Goal: Task Accomplishment & Management: Manage account settings

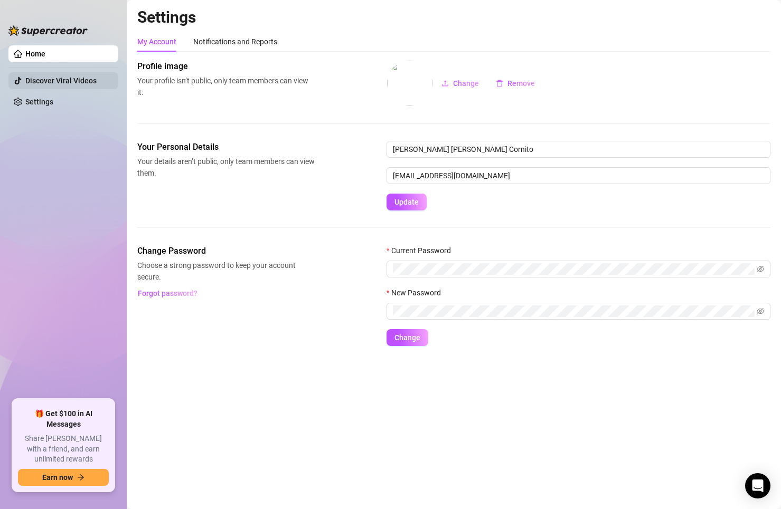
click at [52, 77] on link "Discover Viral Videos" at bounding box center [60, 81] width 71 height 8
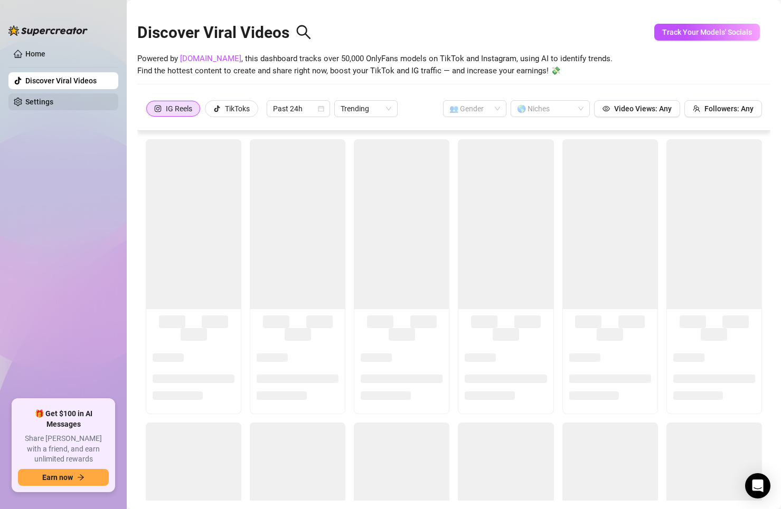
click at [48, 98] on link "Settings" at bounding box center [39, 102] width 28 height 8
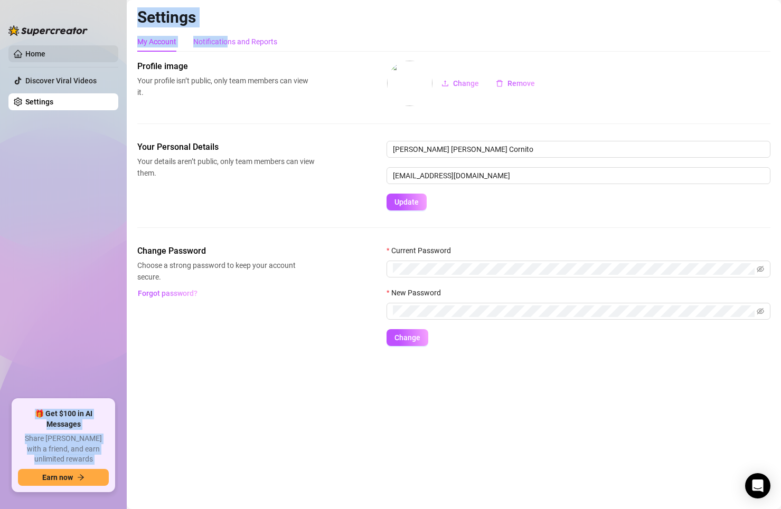
drag, startPoint x: 227, startPoint y: 36, endPoint x: 63, endPoint y: 47, distance: 164.5
click at [64, 46] on div "Home Discover Viral Videos Settings 🎁 Get $100 in AI Messages Share [PERSON_NAM…" at bounding box center [390, 254] width 781 height 509
click at [45, 55] on link "Home" at bounding box center [35, 54] width 20 height 8
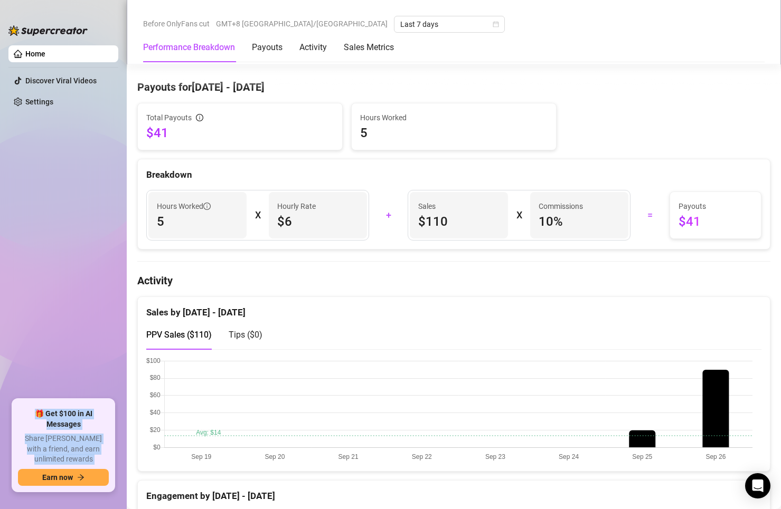
scroll to position [317, 0]
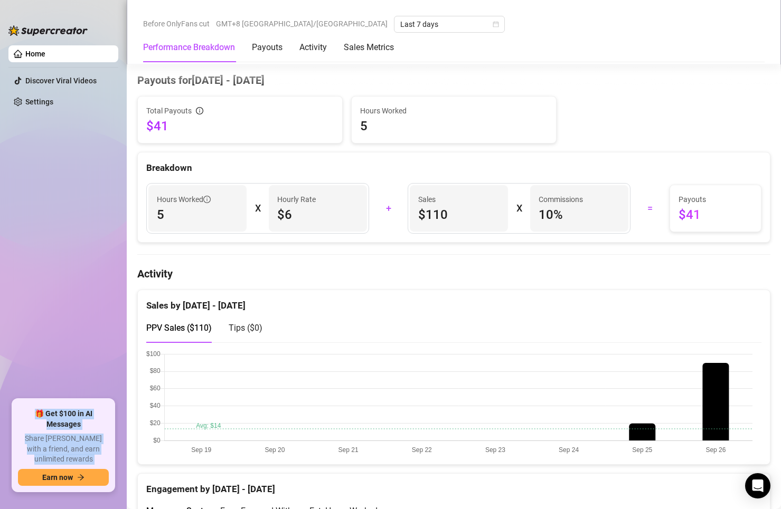
click at [637, 416] on canvas at bounding box center [449, 403] width 606 height 106
click at [640, 438] on canvas at bounding box center [449, 403] width 606 height 106
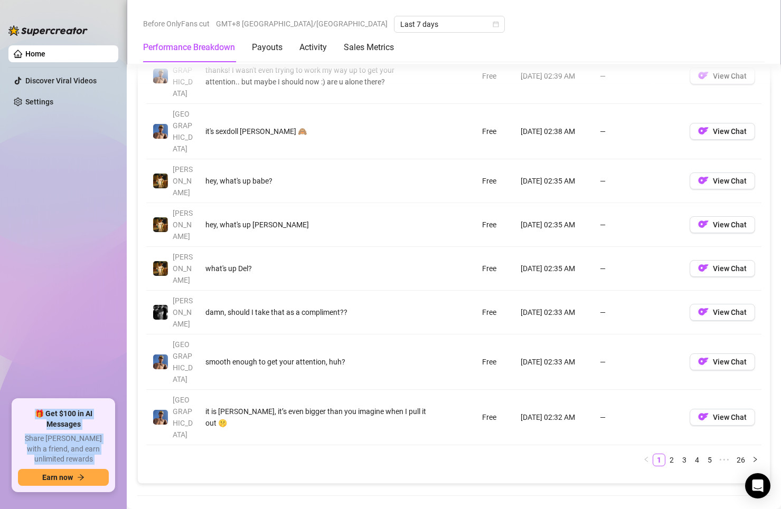
scroll to position [1252, 0]
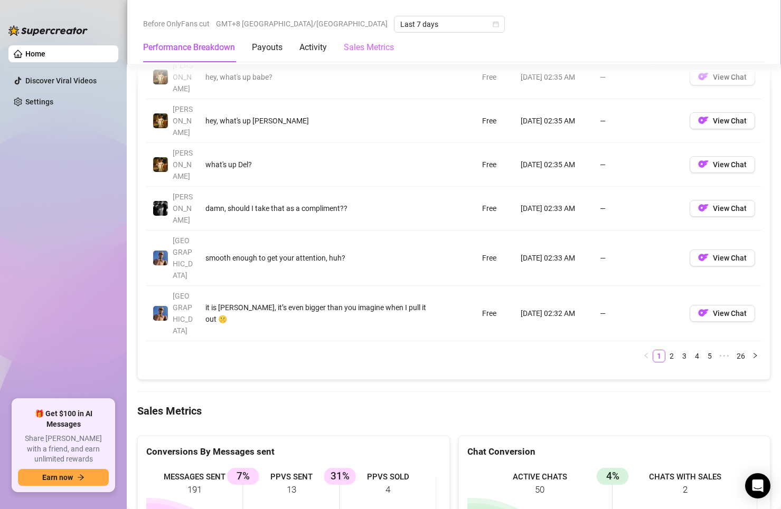
drag, startPoint x: 367, startPoint y: 61, endPoint x: 368, endPoint y: 55, distance: 6.0
click at [367, 60] on div "Sales Metrics" at bounding box center [369, 48] width 50 height 30
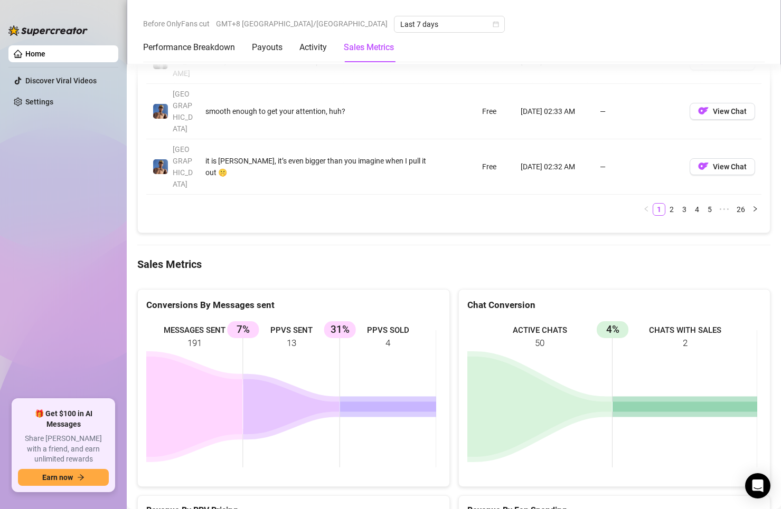
click at [368, 50] on Metrics "Sales Metrics" at bounding box center [369, 47] width 50 height 13
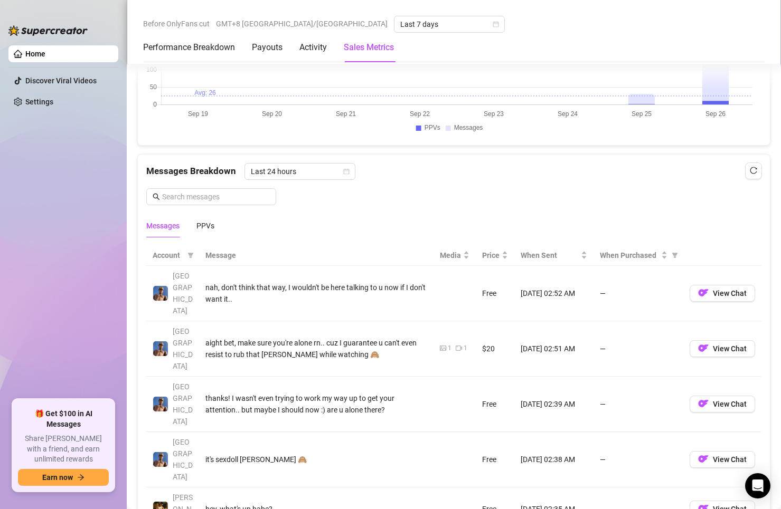
scroll to position [556, 0]
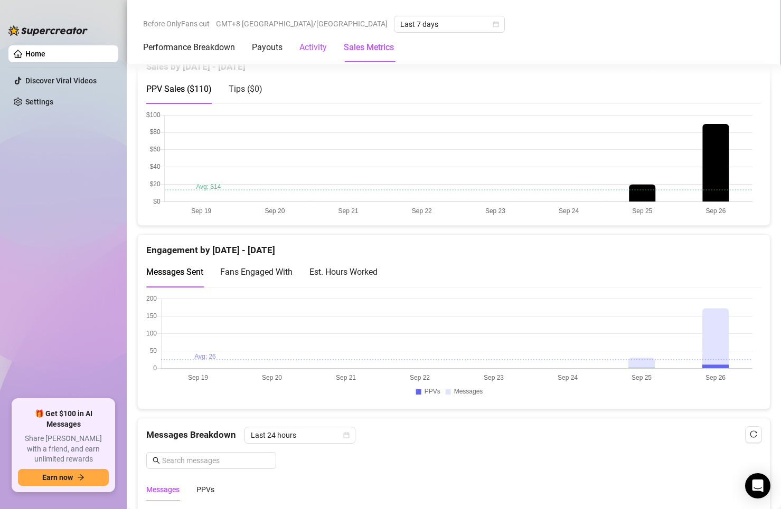
click at [301, 52] on div "Activity" at bounding box center [312, 47] width 27 height 13
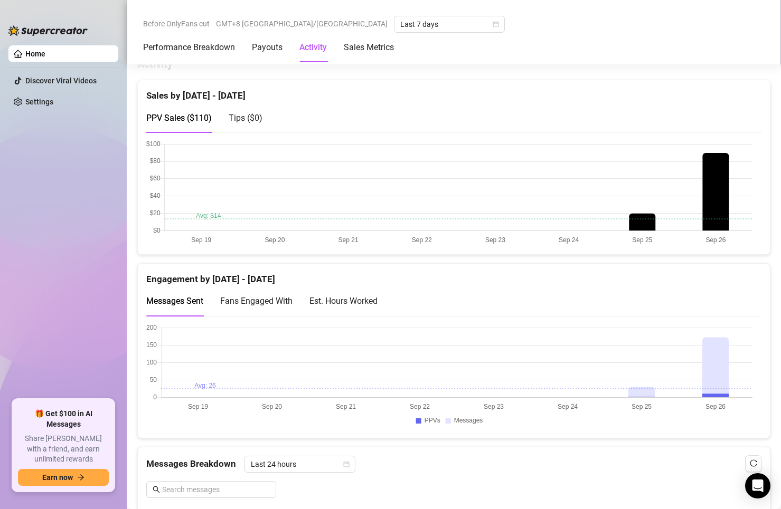
scroll to position [514, 0]
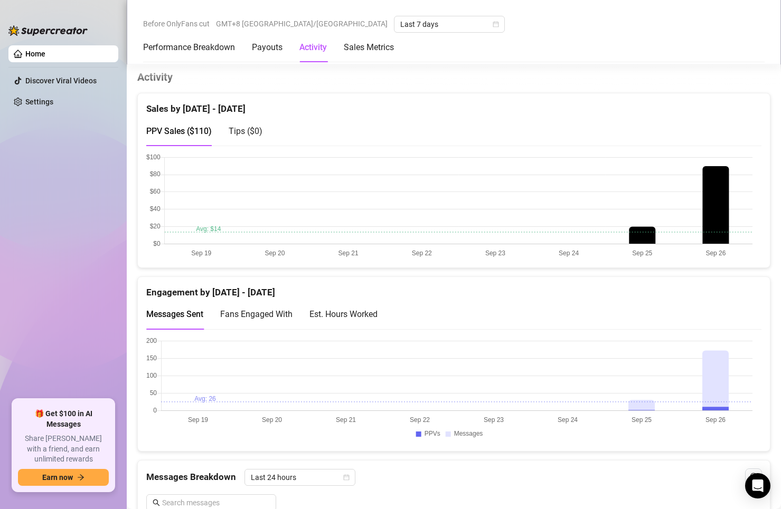
click at [300, 53] on div "Activity" at bounding box center [312, 47] width 27 height 13
click at [268, 49] on div "Payouts" at bounding box center [267, 47] width 31 height 13
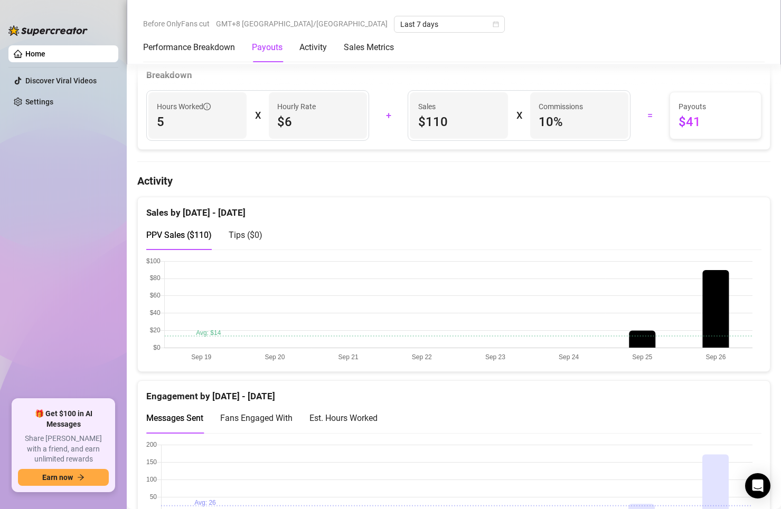
scroll to position [320, 0]
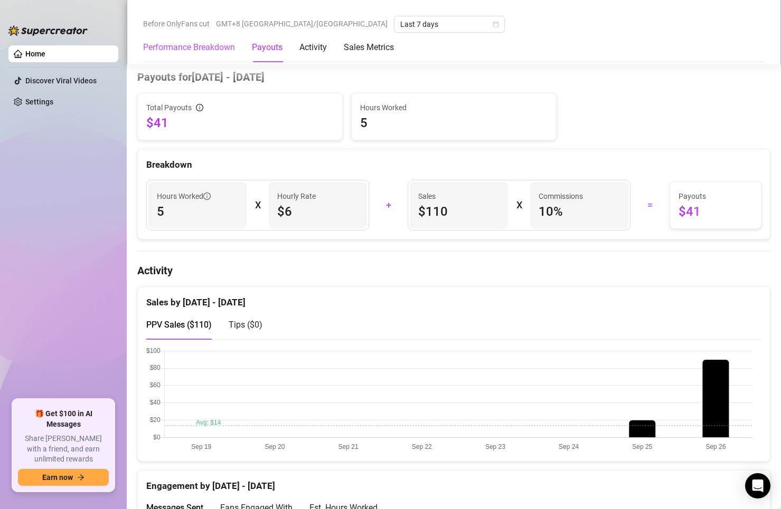
click at [204, 49] on Breakdown "Performance Breakdown" at bounding box center [189, 47] width 92 height 13
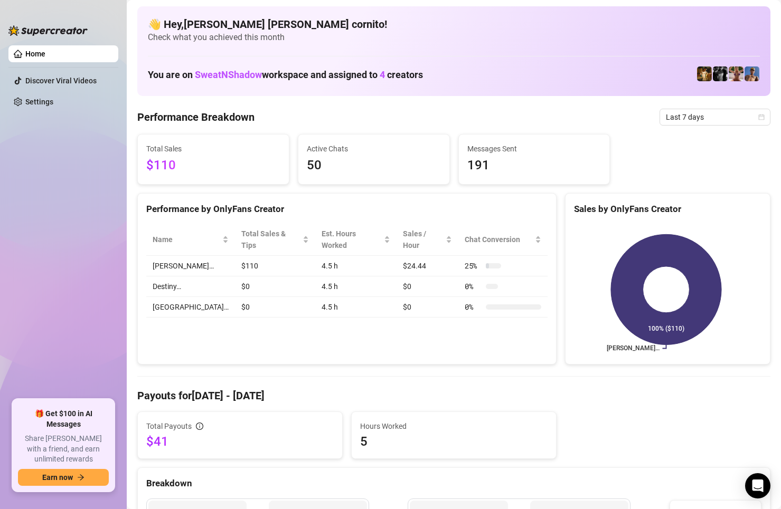
scroll to position [0, 0]
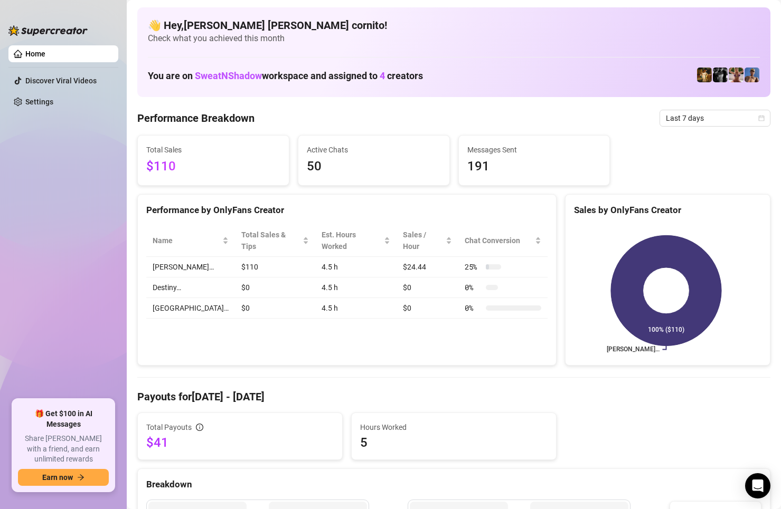
click at [241, 75] on span "SweatNShadow" at bounding box center [228, 75] width 67 height 11
click at [25, 98] on link "Settings" at bounding box center [39, 102] width 28 height 8
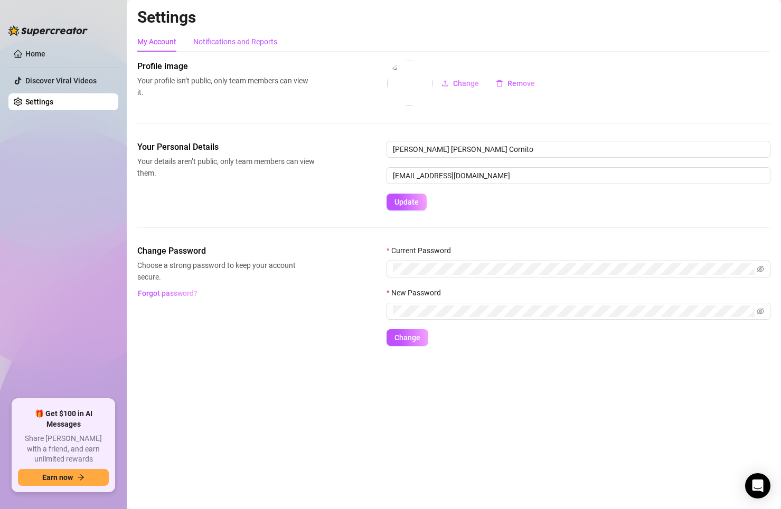
click at [245, 44] on div "Notifications and Reports" at bounding box center [235, 42] width 84 height 12
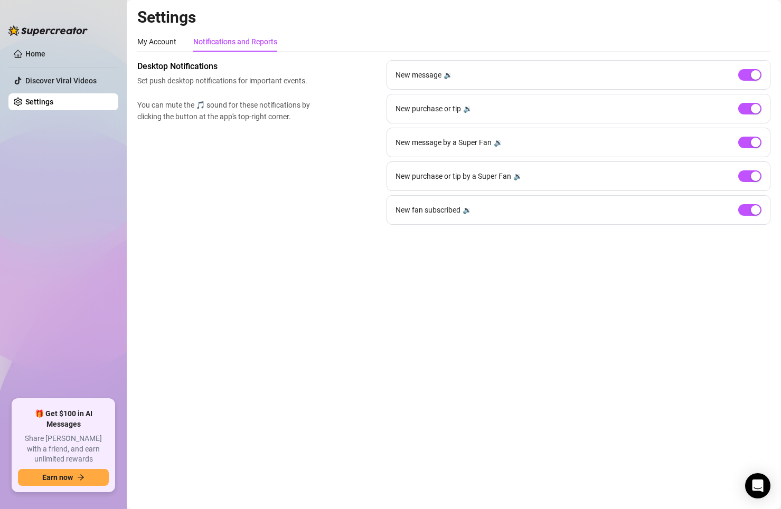
click at [53, 98] on link "Settings" at bounding box center [39, 102] width 28 height 8
click at [45, 50] on link "Home" at bounding box center [35, 54] width 20 height 8
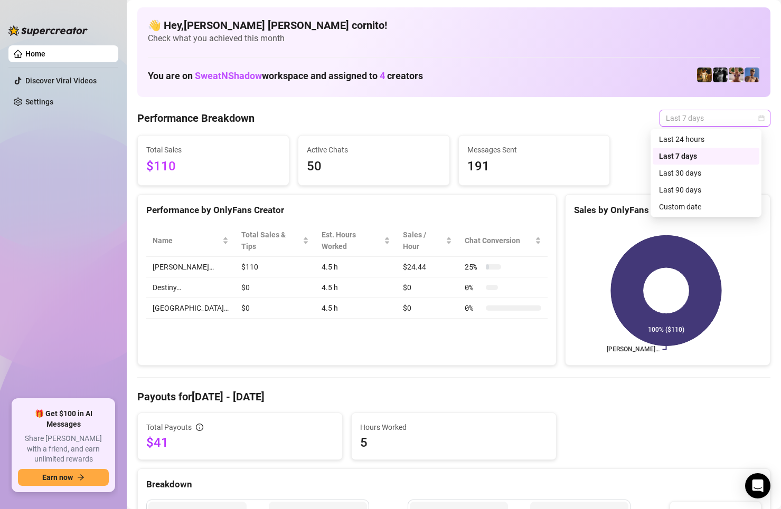
click at [696, 121] on span "Last 7 days" at bounding box center [715, 118] width 98 height 16
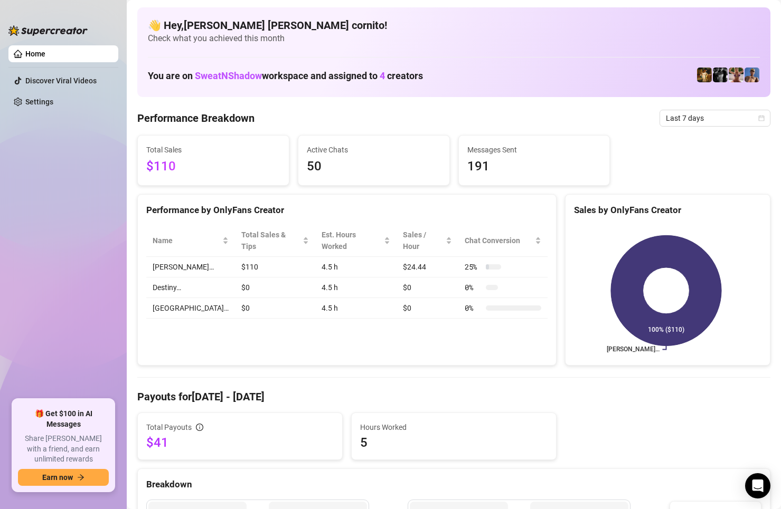
click at [475, 52] on div "👋 Hey, [PERSON_NAME] [PERSON_NAME] cornito ! Check what you achieved this month…" at bounding box center [453, 52] width 633 height 90
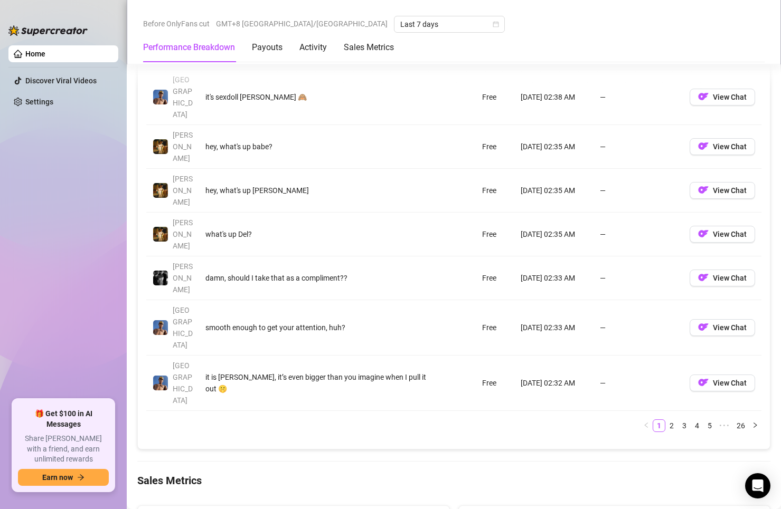
scroll to position [988, 0]
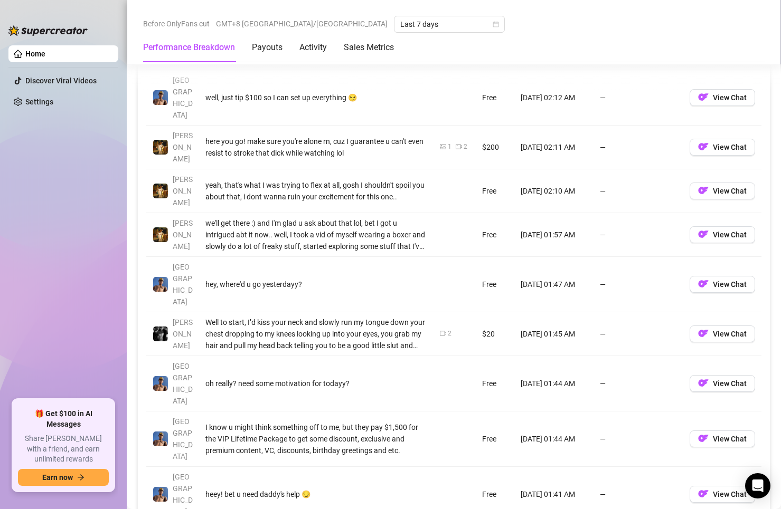
scroll to position [1041, 0]
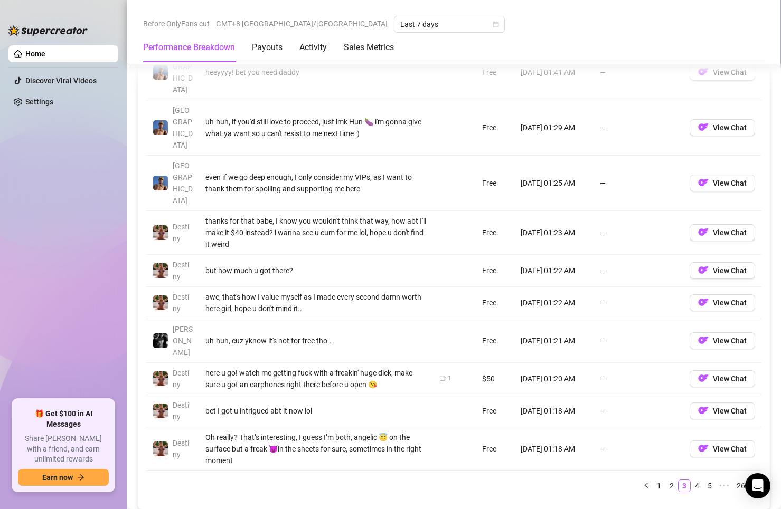
click at [680, 413] on div "Account Message Media Price When Sent When Purchased Dallas heeyyyy! bet you ne…" at bounding box center [453, 262] width 615 height 477
click at [691, 480] on link "4" at bounding box center [697, 486] width 12 height 12
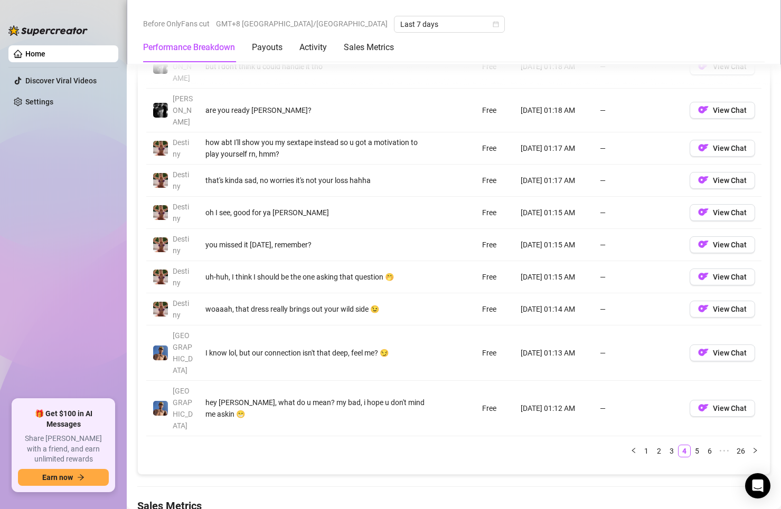
click at [699, 394] on div "Account Message Media Price When Sent When Purchased [PERSON_NAME] but i don't …" at bounding box center [453, 245] width 615 height 442
drag, startPoint x: 698, startPoint y: 377, endPoint x: 693, endPoint y: 375, distance: 5.4
click at [704, 445] on link "6" at bounding box center [710, 451] width 12 height 12
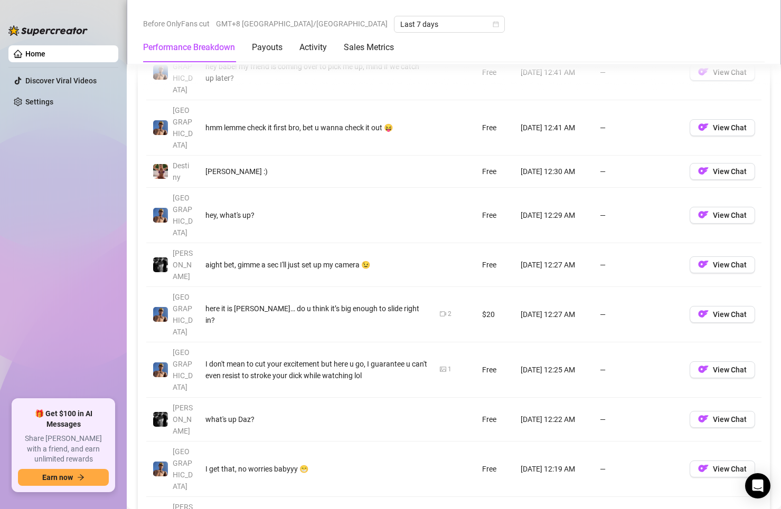
click at [620, 392] on div "Account Message Media Price When Sent When Purchased Dallas hey babe! my friend…" at bounding box center [453, 297] width 615 height 546
